Goal: Task Accomplishment & Management: Complete application form

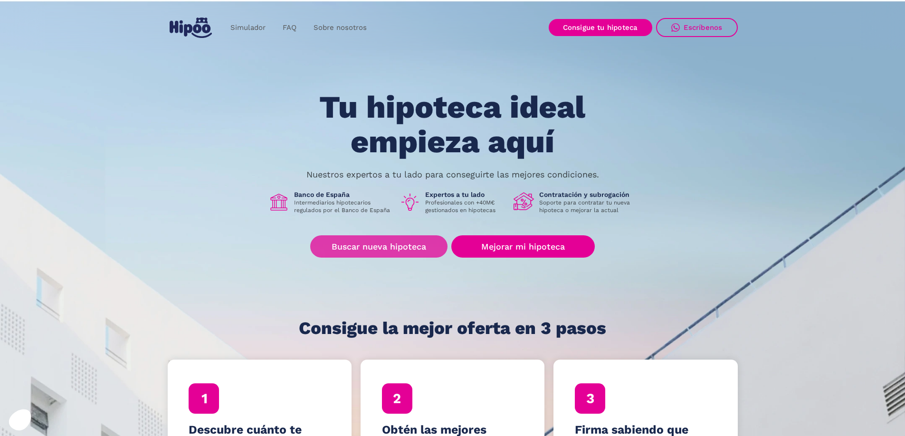
click at [389, 254] on link "Buscar nueva hipoteca" at bounding box center [378, 247] width 137 height 22
